Goal: Task Accomplishment & Management: Manage account settings

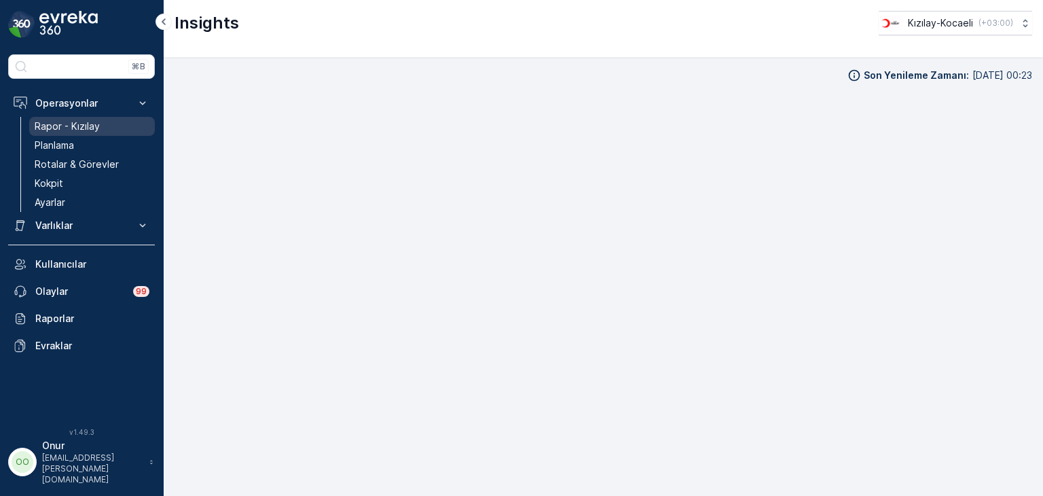
scroll to position [14, 0]
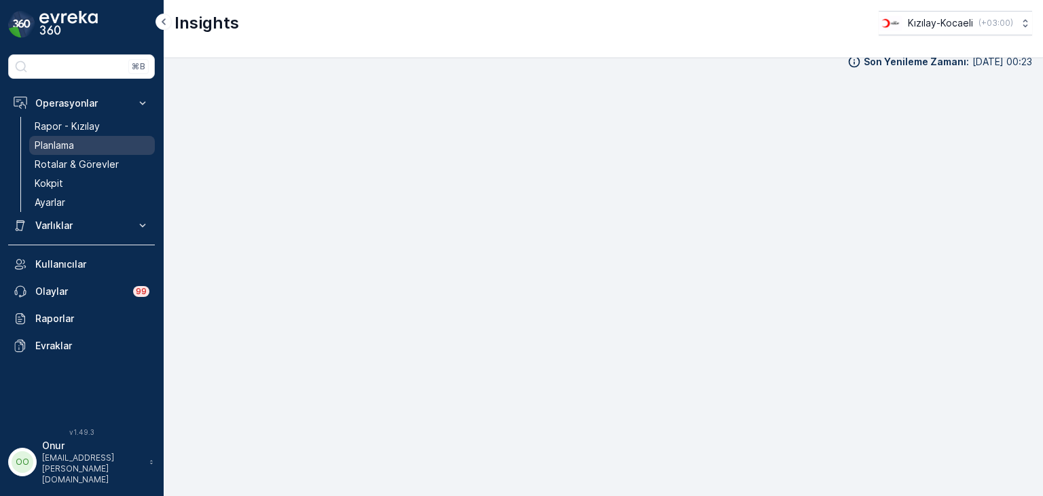
click at [63, 143] on p "Planlama" at bounding box center [54, 146] width 39 height 14
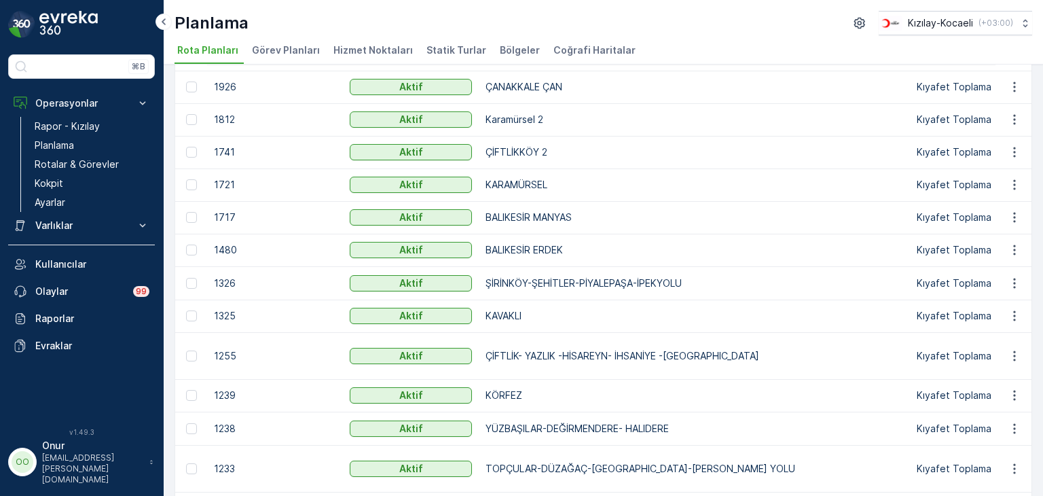
scroll to position [407, 0]
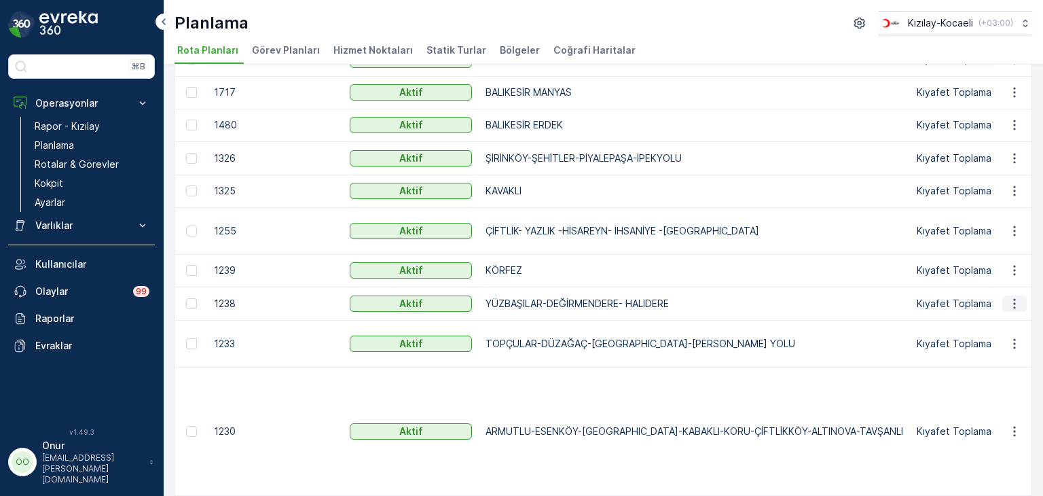
click at [1013, 307] on icon "button" at bounding box center [1015, 304] width 14 height 14
click at [975, 329] on span "Rota Planını Düzenle" at bounding box center [989, 329] width 93 height 14
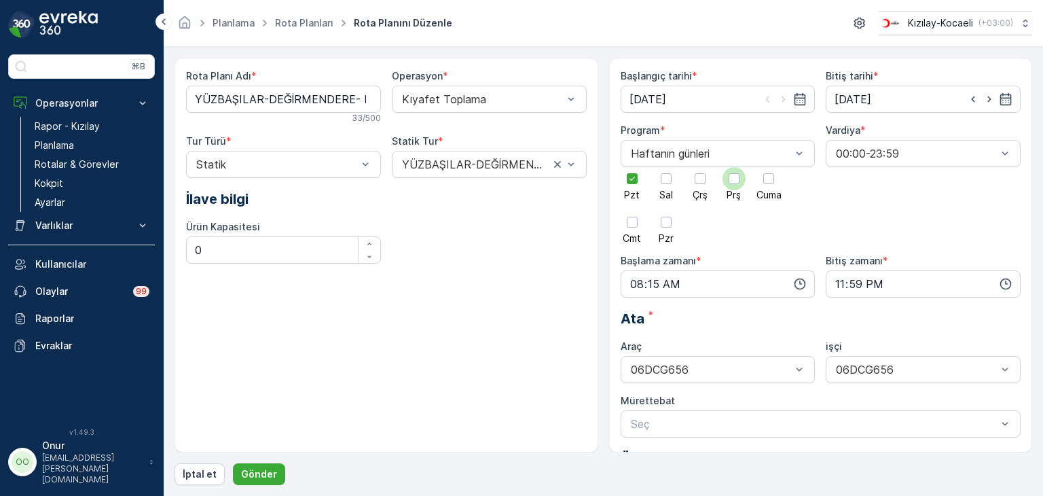
click at [729, 182] on div at bounding box center [733, 178] width 11 height 11
click at [734, 167] on input "Prş" at bounding box center [734, 167] width 0 height 0
click at [633, 184] on div at bounding box center [632, 178] width 23 height 23
click at [632, 167] on input "Pzt" at bounding box center [632, 167] width 0 height 0
click at [796, 283] on icon "button" at bounding box center [800, 284] width 14 height 14
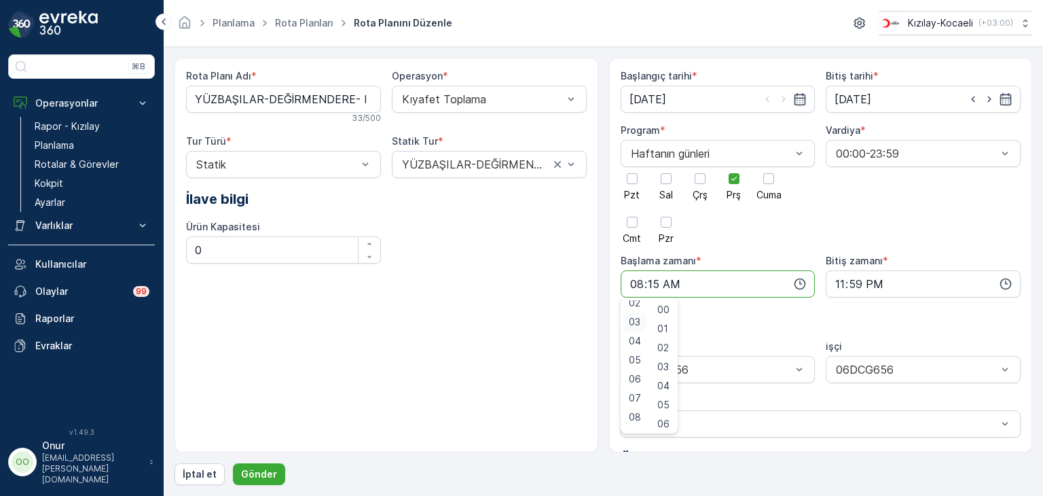
scroll to position [68, 0]
click at [635, 407] on span "09" at bounding box center [635, 413] width 12 height 14
click at [635, 416] on span "09" at bounding box center [635, 413] width 12 height 14
click at [671, 318] on div "00" at bounding box center [663, 309] width 23 height 19
type input "09:00"
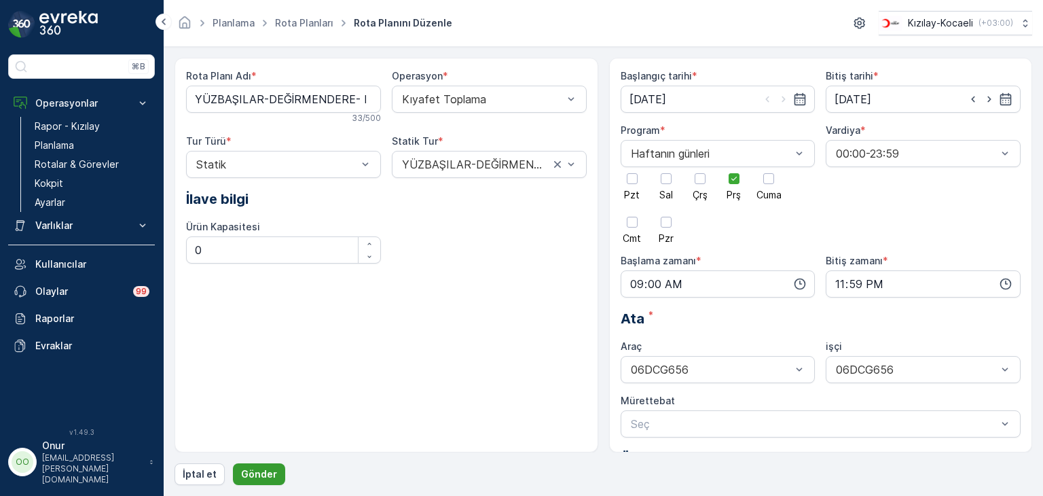
click at [264, 468] on p "Gönder" at bounding box center [259, 474] width 36 height 14
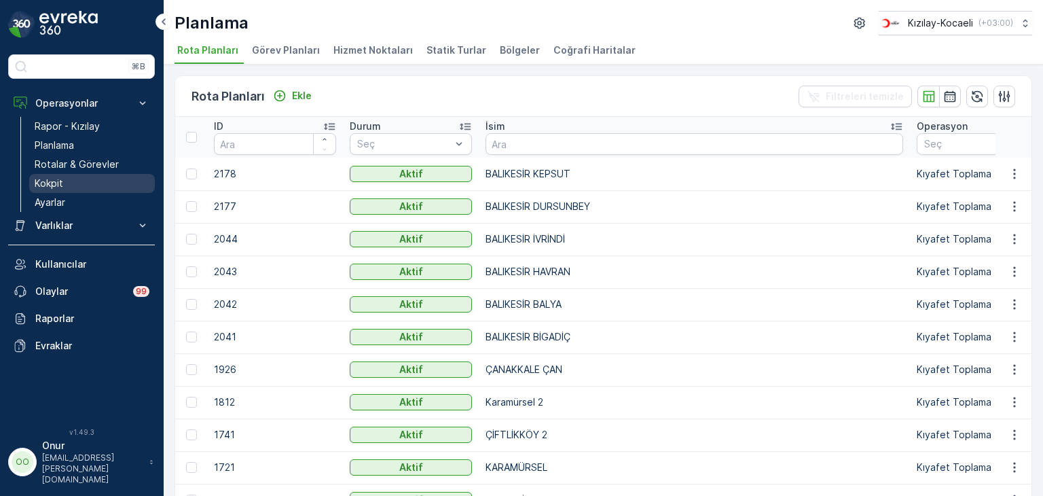
click at [47, 183] on p "Kokpit" at bounding box center [49, 184] width 29 height 14
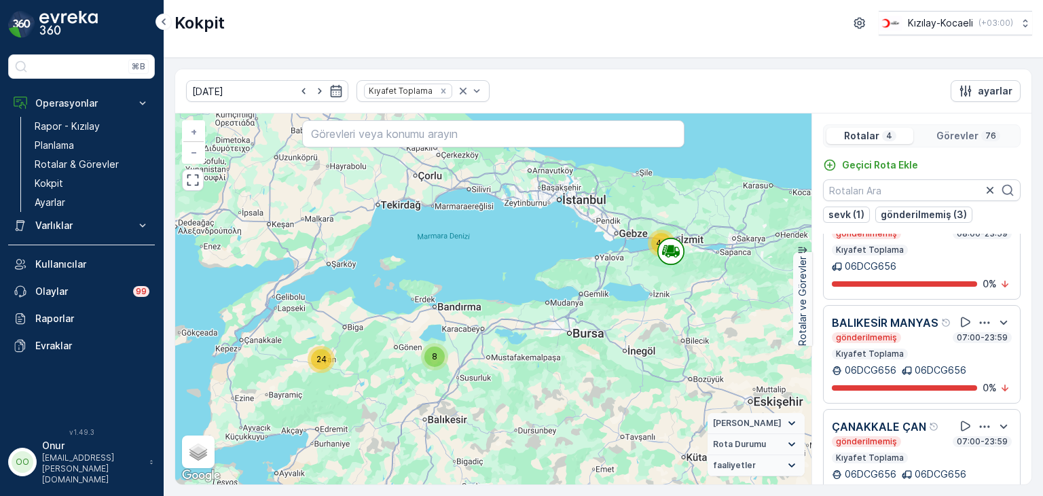
scroll to position [152, 0]
click at [980, 321] on icon "button" at bounding box center [985, 322] width 10 height 2
click at [940, 371] on div "Sil" at bounding box center [967, 361] width 119 height 19
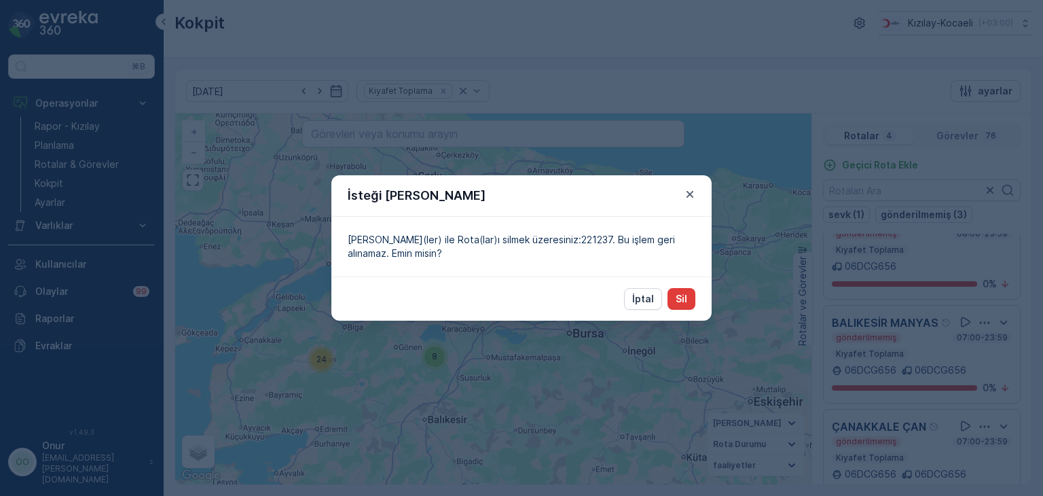
click at [690, 296] on button "Sil" at bounding box center [681, 299] width 28 height 22
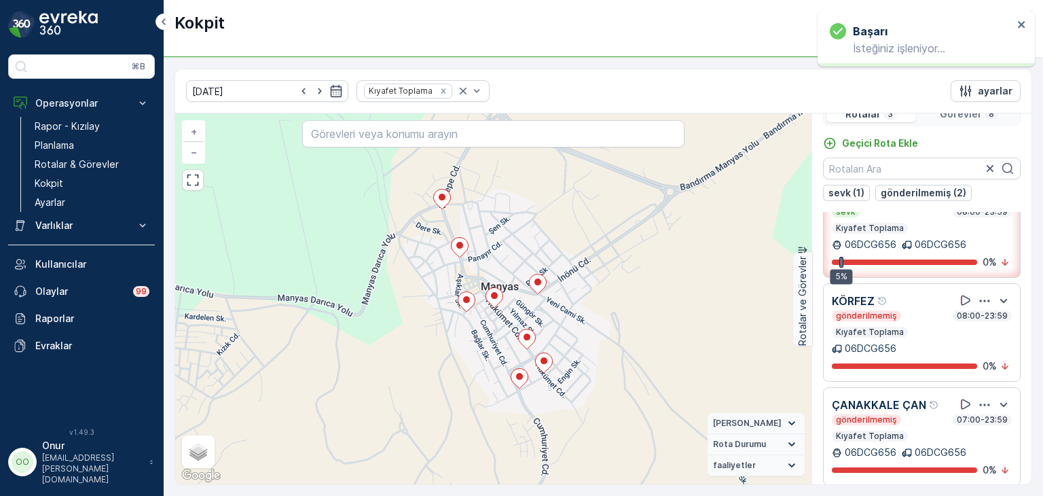
scroll to position [33, 0]
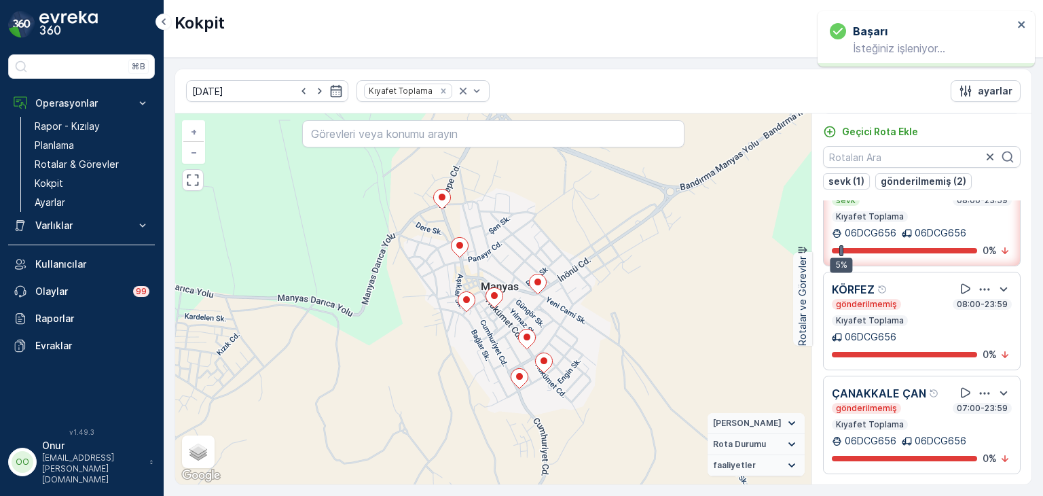
click at [982, 390] on icon "button" at bounding box center [985, 393] width 14 height 14
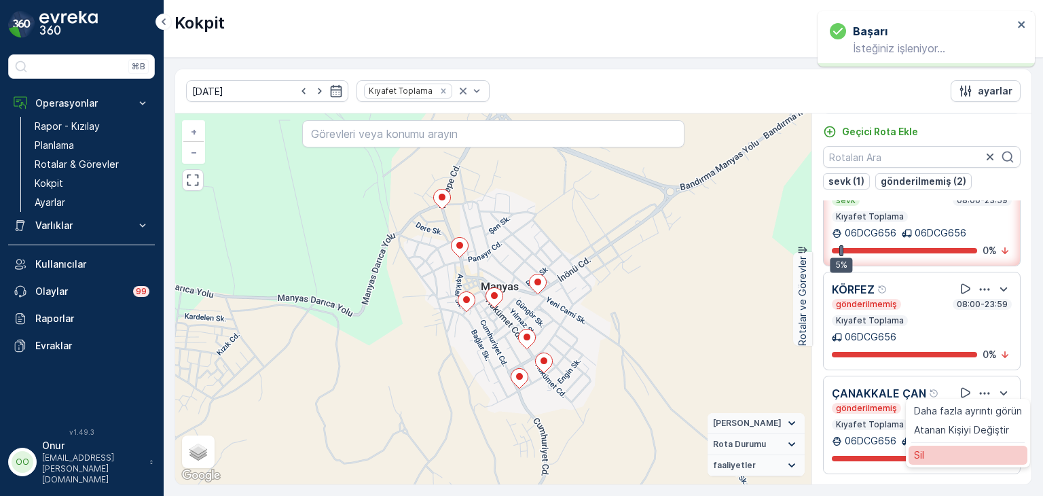
click at [942, 449] on div "Sil" at bounding box center [967, 454] width 119 height 19
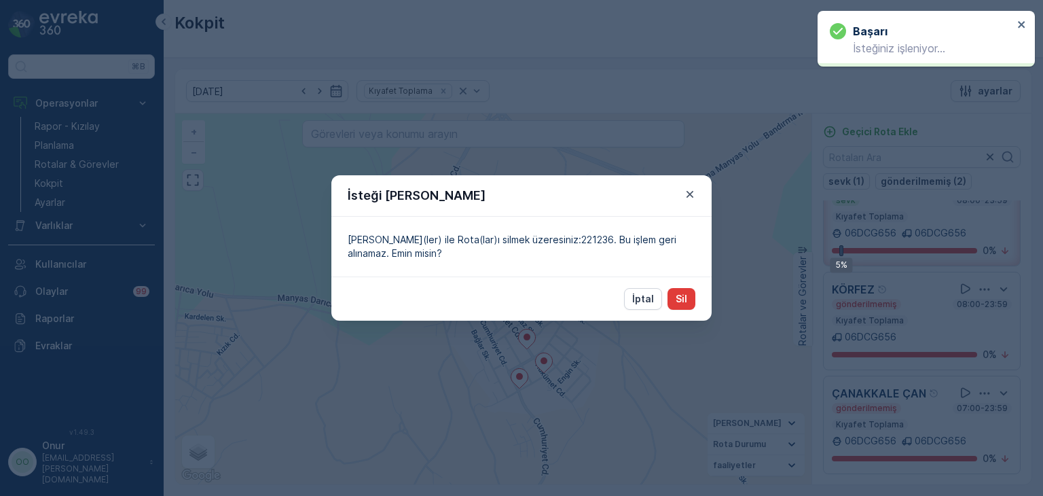
click at [687, 301] on button "Sil" at bounding box center [681, 299] width 28 height 22
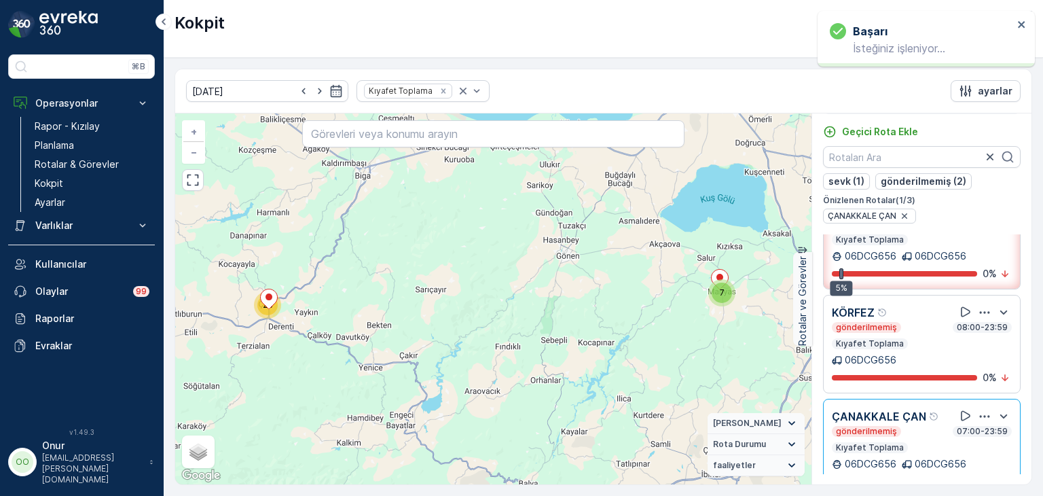
scroll to position [67, 0]
